Goal: Find specific page/section: Find specific page/section

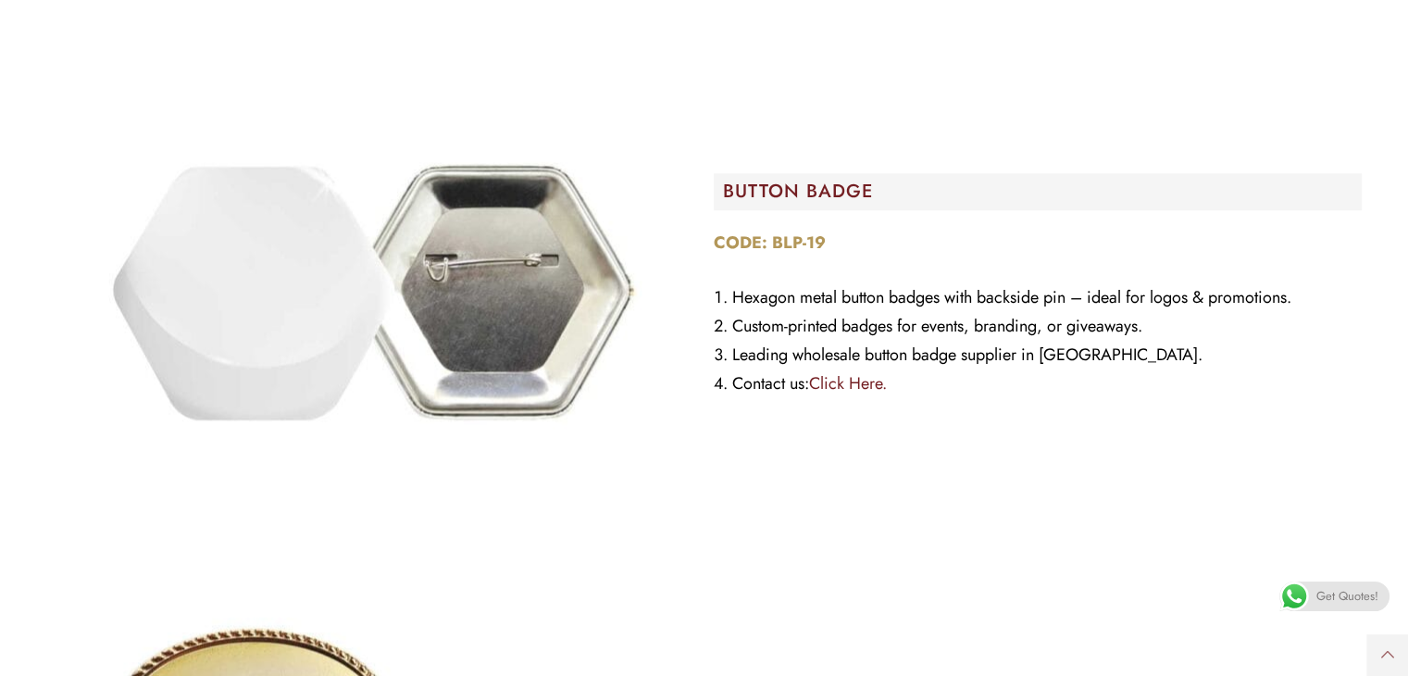
scroll to position [2245, 0]
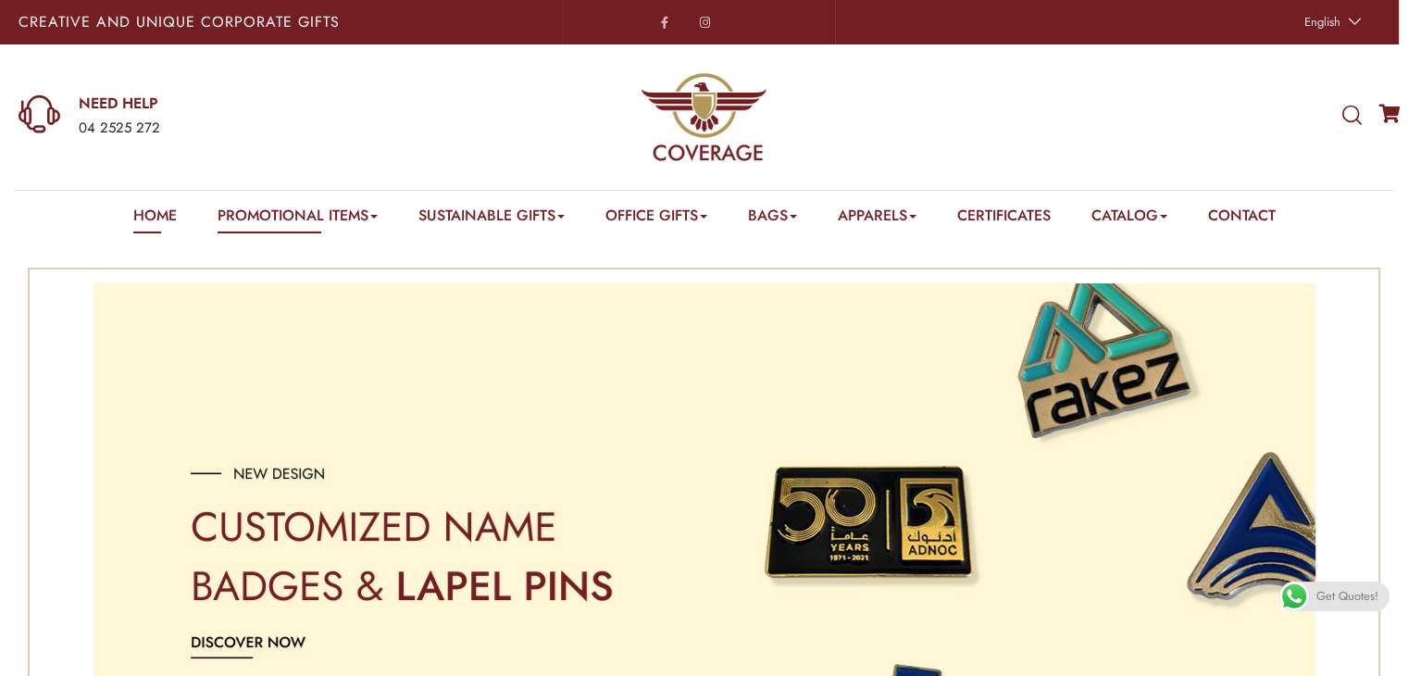
click at [144, 207] on link "Home" at bounding box center [155, 219] width 44 height 29
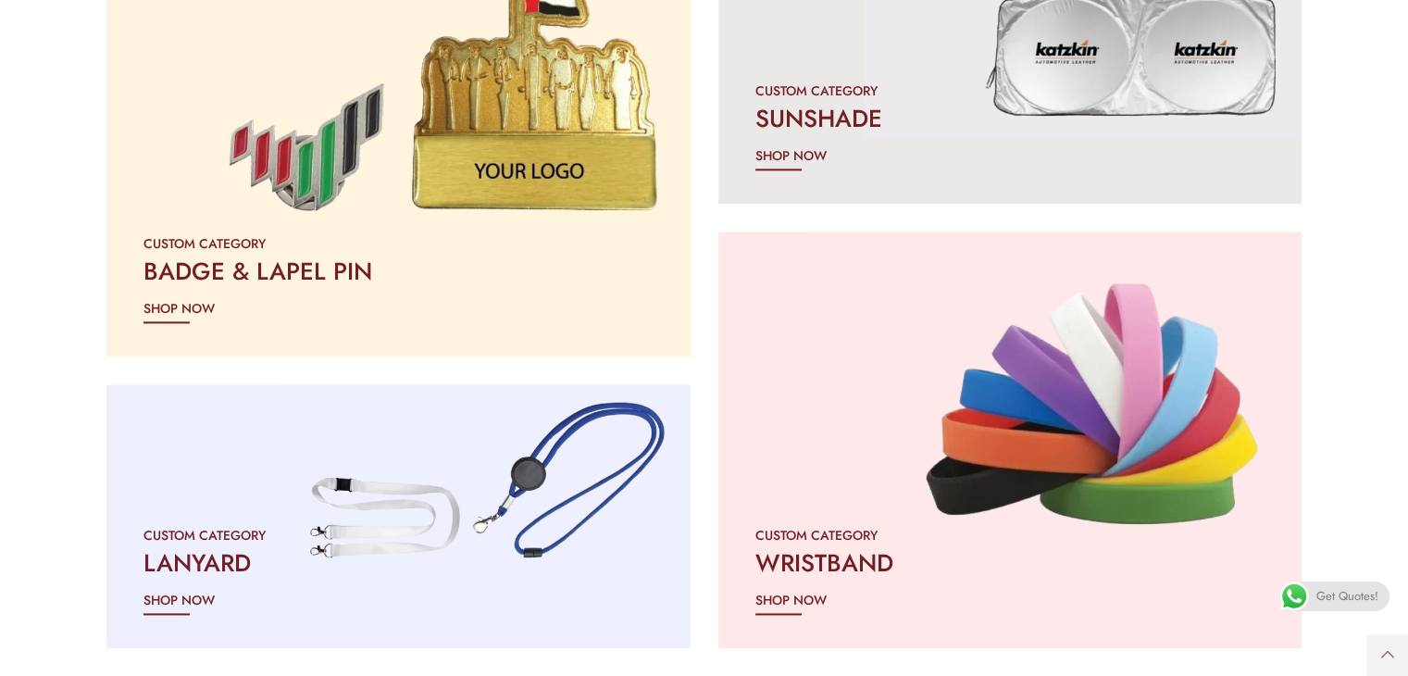
scroll to position [2485, 0]
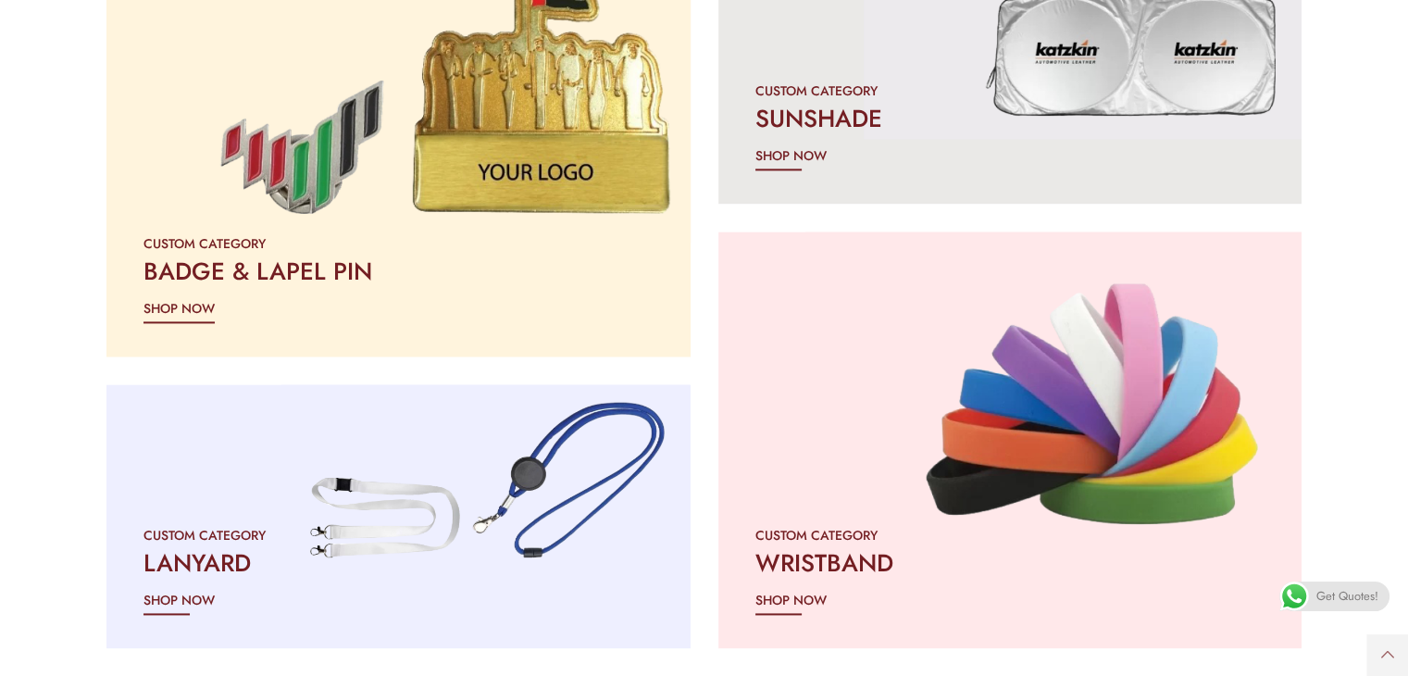
click at [243, 269] on h2 "BADGE & LAPEL PIN" at bounding box center [399, 271] width 510 height 33
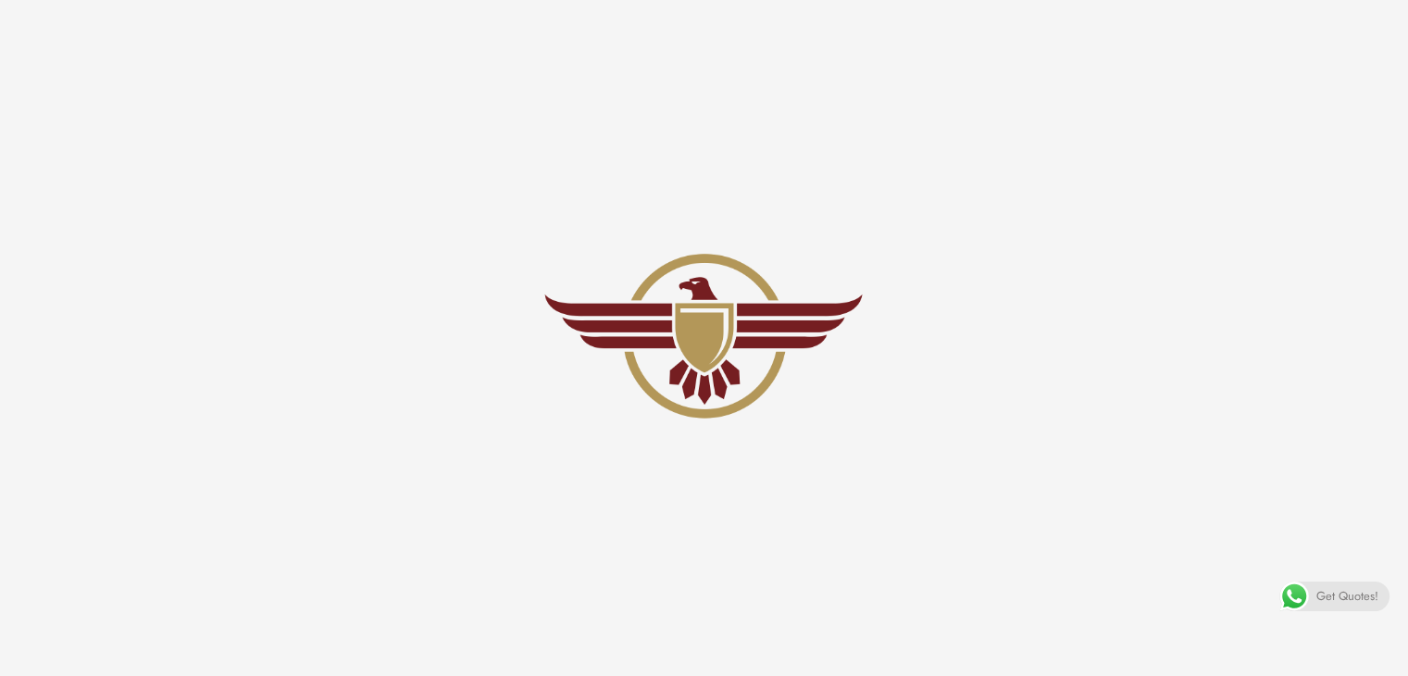
scroll to position [2837, 0]
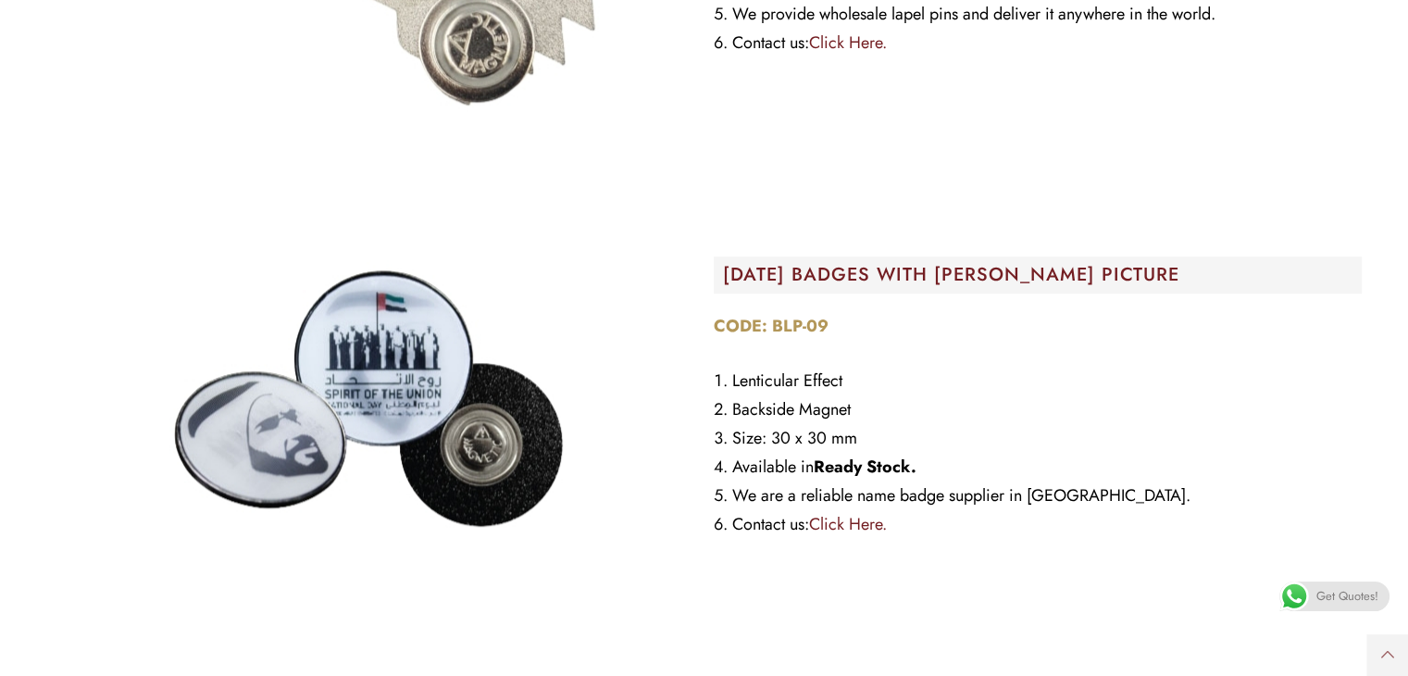
scroll to position [8247, 0]
click at [849, 520] on link "Click Here." at bounding box center [848, 525] width 78 height 24
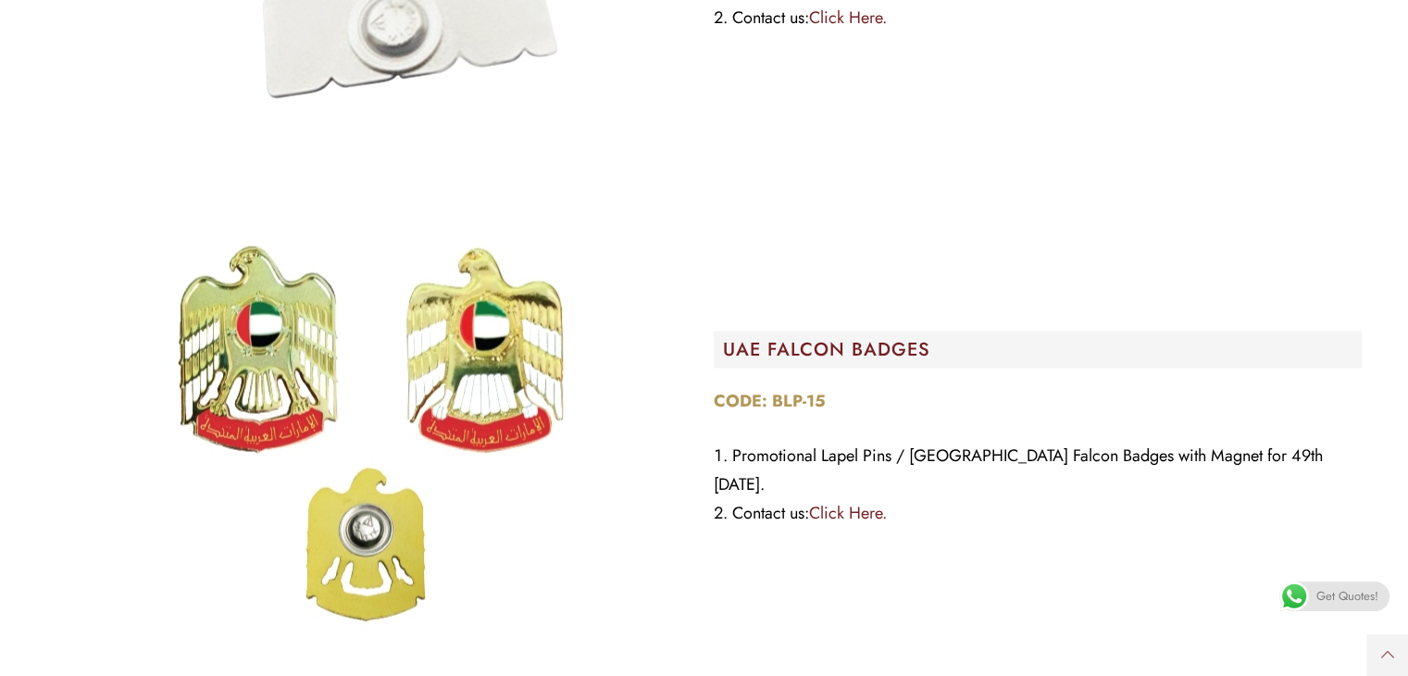
scroll to position [10571, 0]
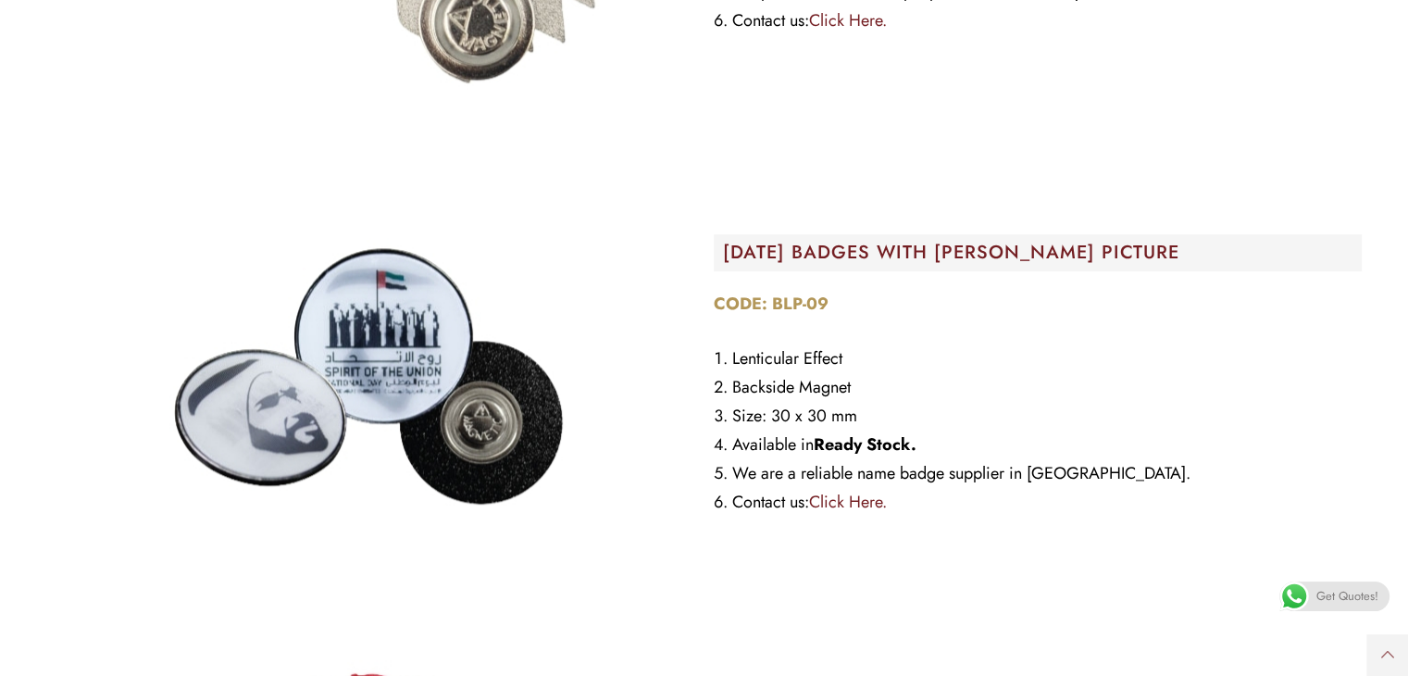
scroll to position [8247, 0]
